Goal: Task Accomplishment & Management: Use online tool/utility

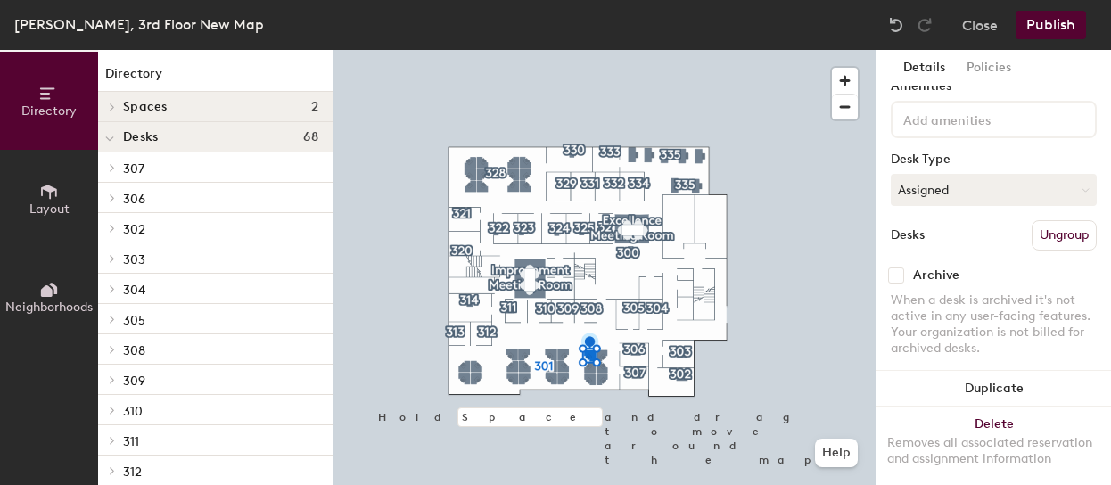
scroll to position [78, 0]
click at [1020, 189] on button "Assigned" at bounding box center [994, 185] width 206 height 32
click at [992, 297] on div "Hoteled" at bounding box center [981, 294] width 178 height 27
click at [1055, 20] on button "Publish" at bounding box center [1051, 25] width 70 height 29
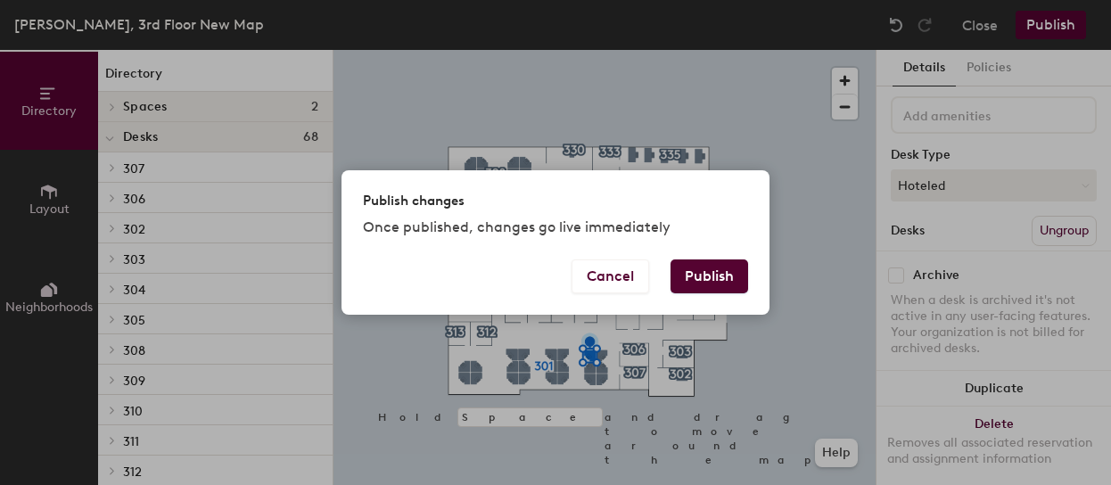
click at [714, 280] on button "Publish" at bounding box center [710, 276] width 78 height 34
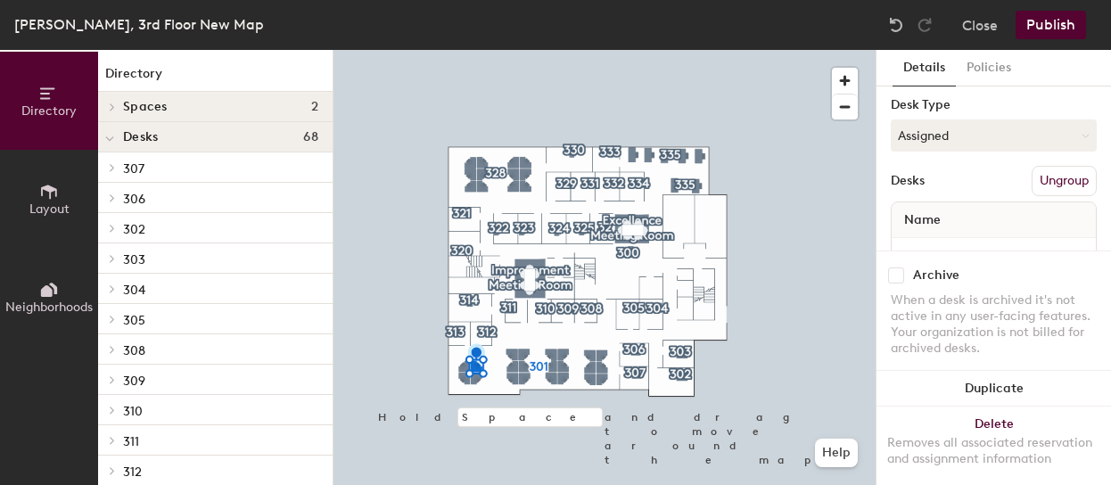
scroll to position [130, 0]
click at [959, 124] on button "Assigned" at bounding box center [994, 134] width 206 height 32
click at [946, 239] on div "Hoteled" at bounding box center [981, 242] width 178 height 27
click at [1055, 31] on button "Publish" at bounding box center [1051, 25] width 70 height 29
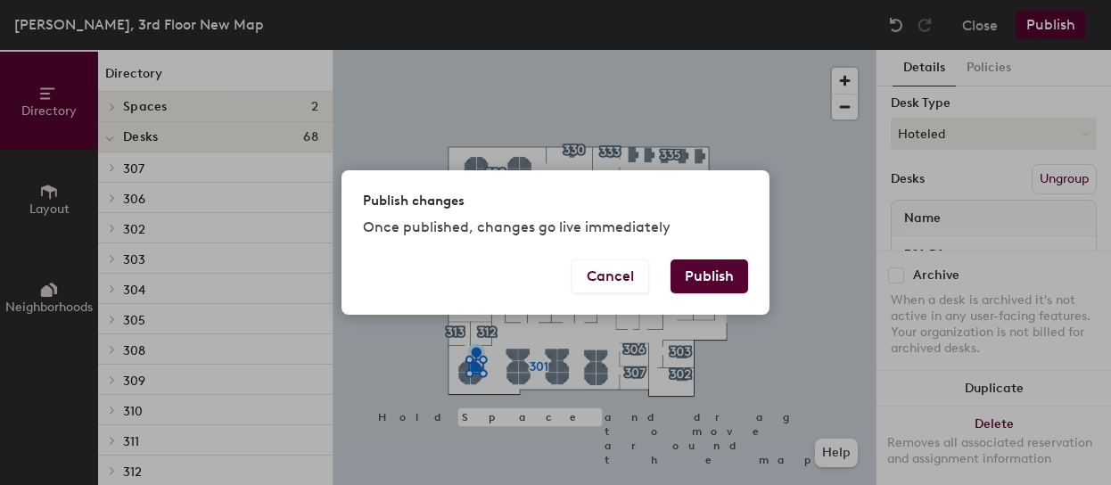
click at [712, 277] on button "Publish" at bounding box center [710, 276] width 78 height 34
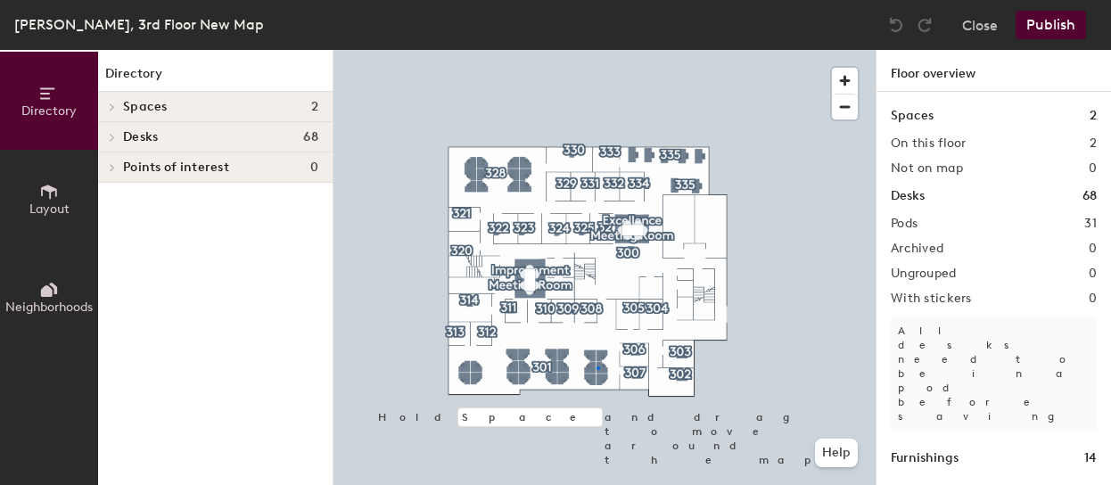
click at [597, 50] on div at bounding box center [604, 50] width 542 height 0
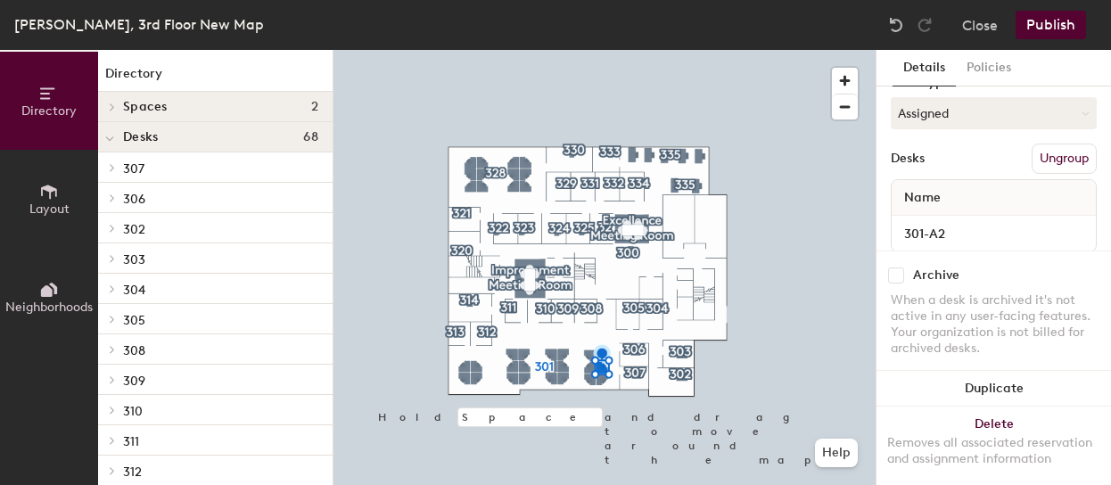
scroll to position [152, 0]
click at [992, 112] on button "Assigned" at bounding box center [994, 111] width 206 height 32
click at [975, 222] on div "Hoteled" at bounding box center [981, 220] width 178 height 27
click at [1045, 24] on button "Publish" at bounding box center [1051, 25] width 70 height 29
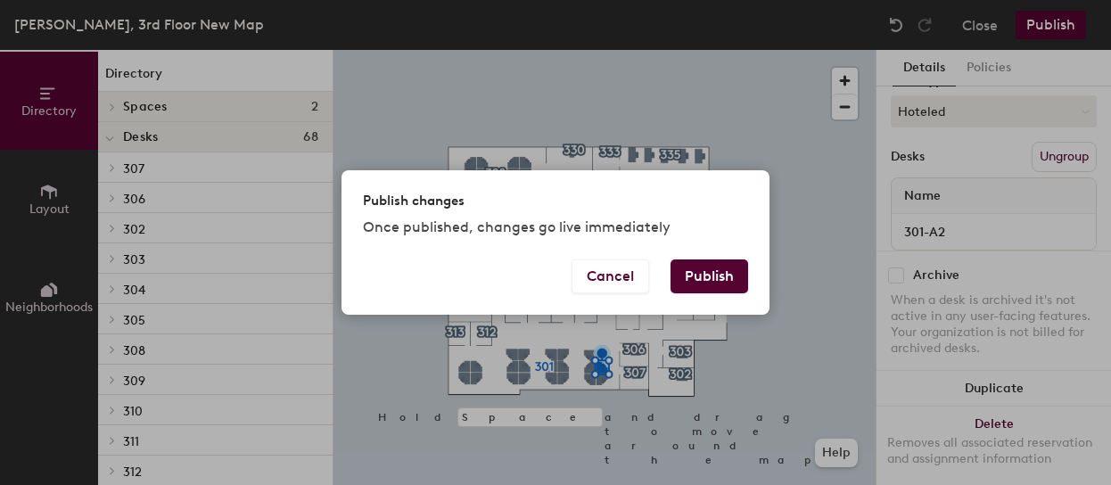
click at [729, 270] on button "Publish" at bounding box center [710, 276] width 78 height 34
